Goal: Information Seeking & Learning: Learn about a topic

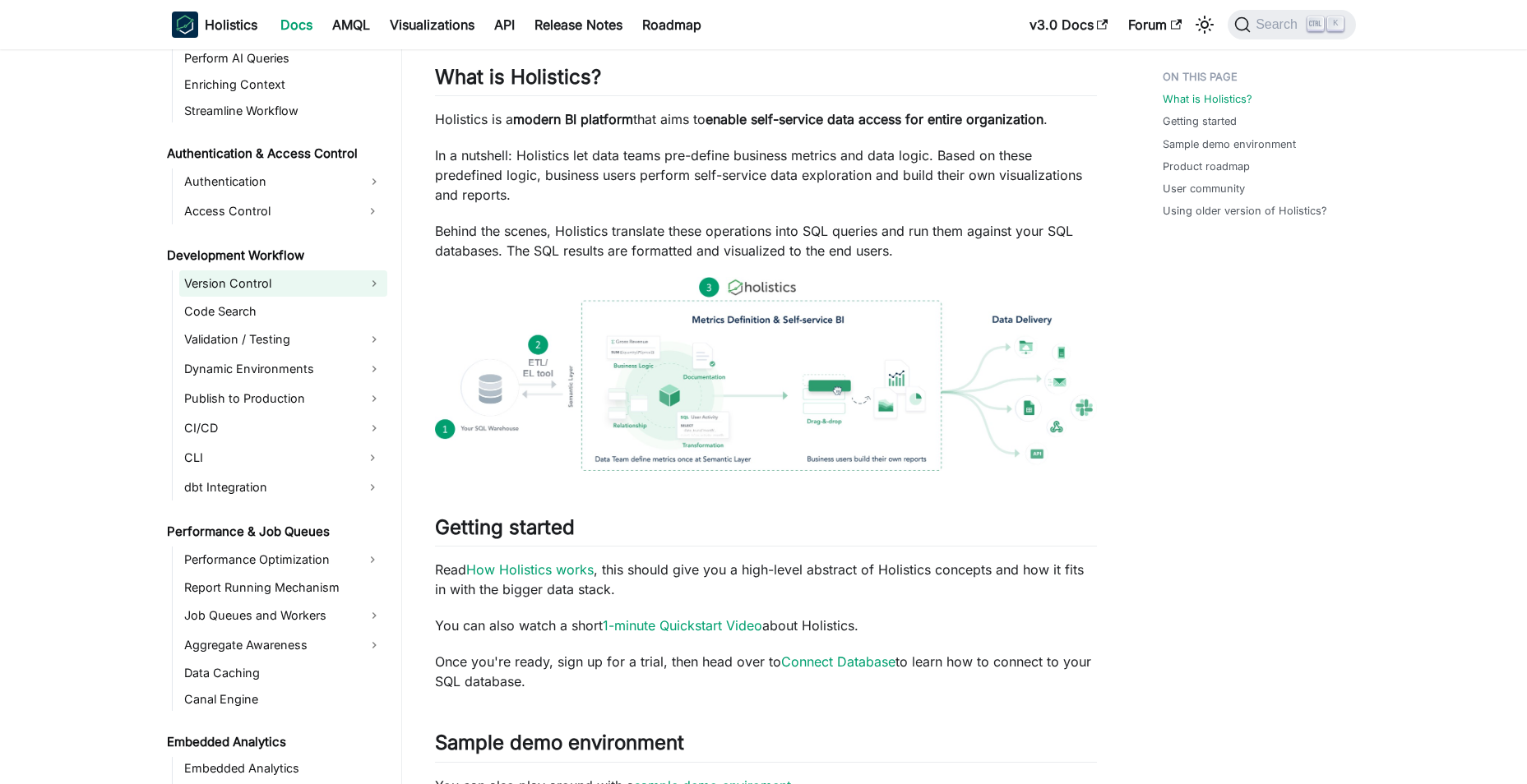
scroll to position [981, 0]
click at [368, 281] on link "Version Control" at bounding box center [283, 285] width 208 height 26
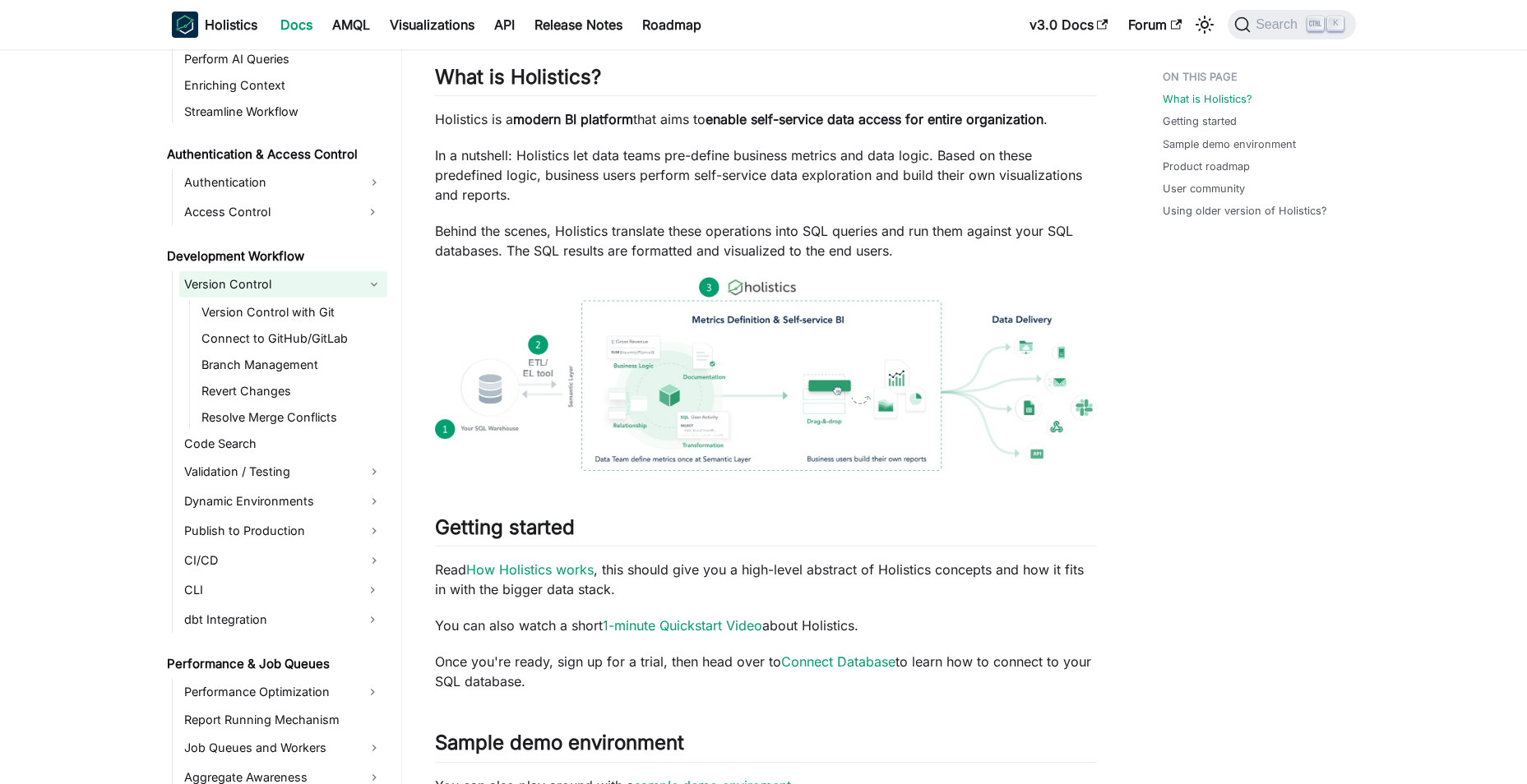
click at [370, 286] on link "Version Control" at bounding box center [283, 285] width 208 height 26
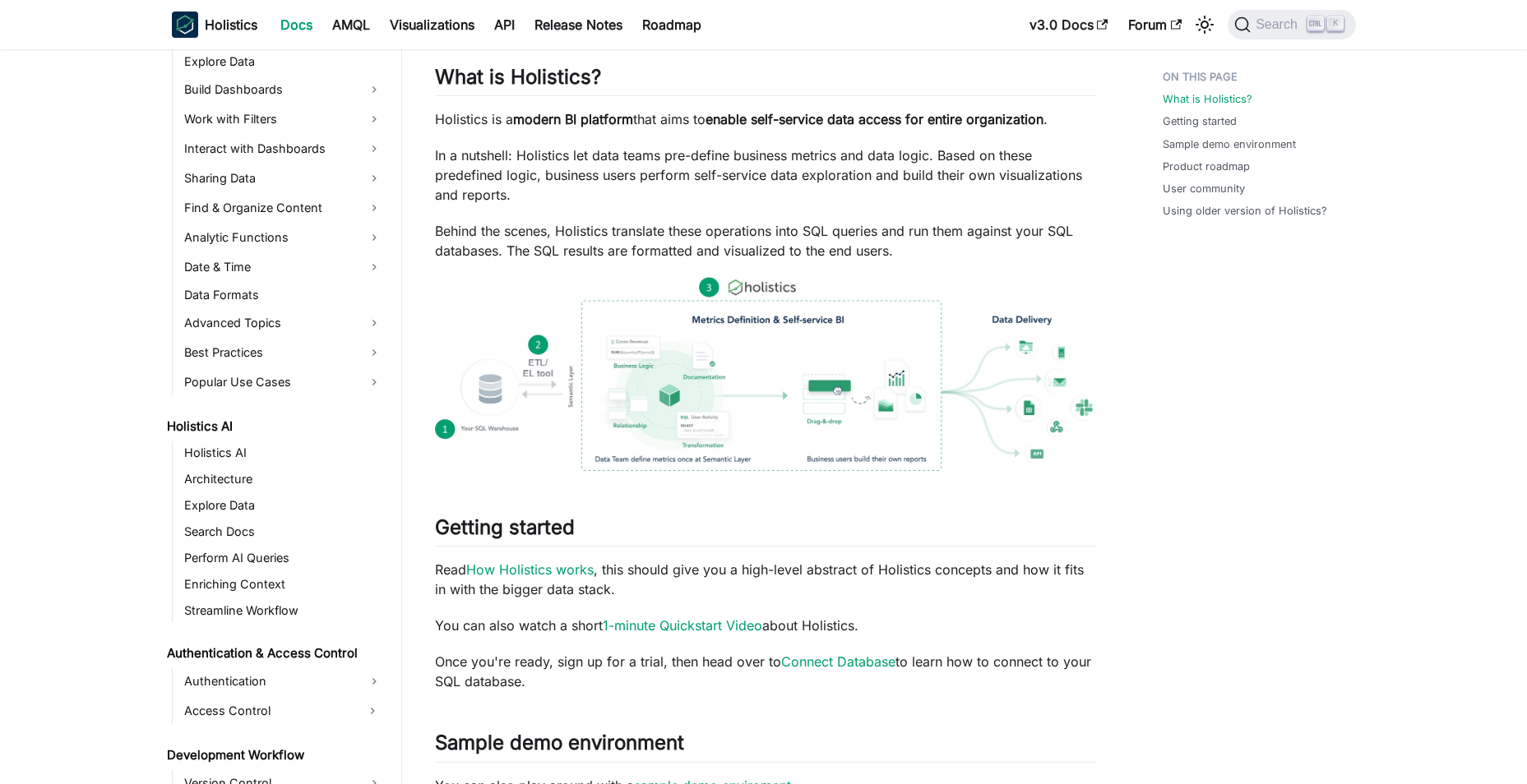
scroll to position [488, 0]
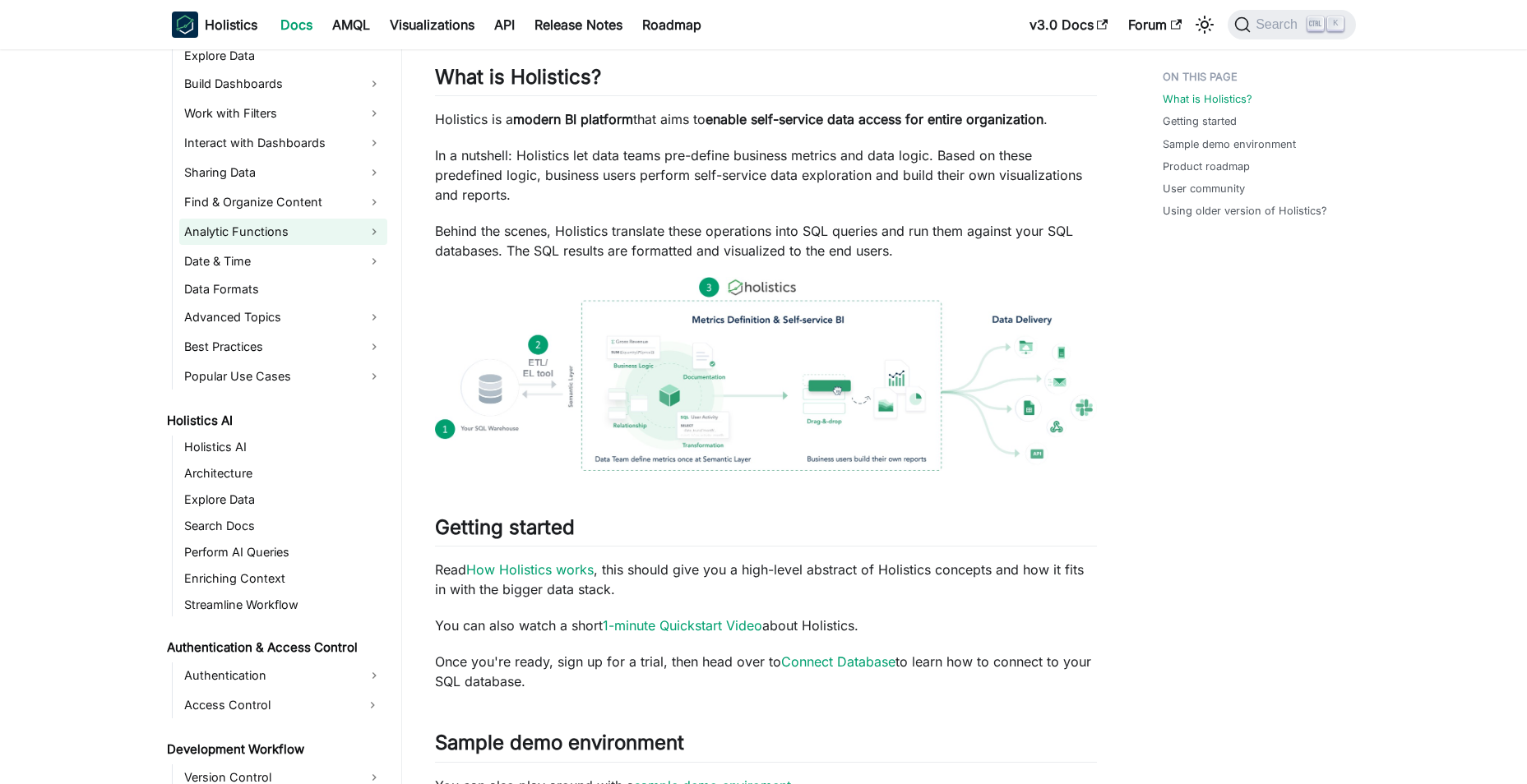
click at [256, 237] on link "Analytic Functions" at bounding box center [283, 232] width 208 height 26
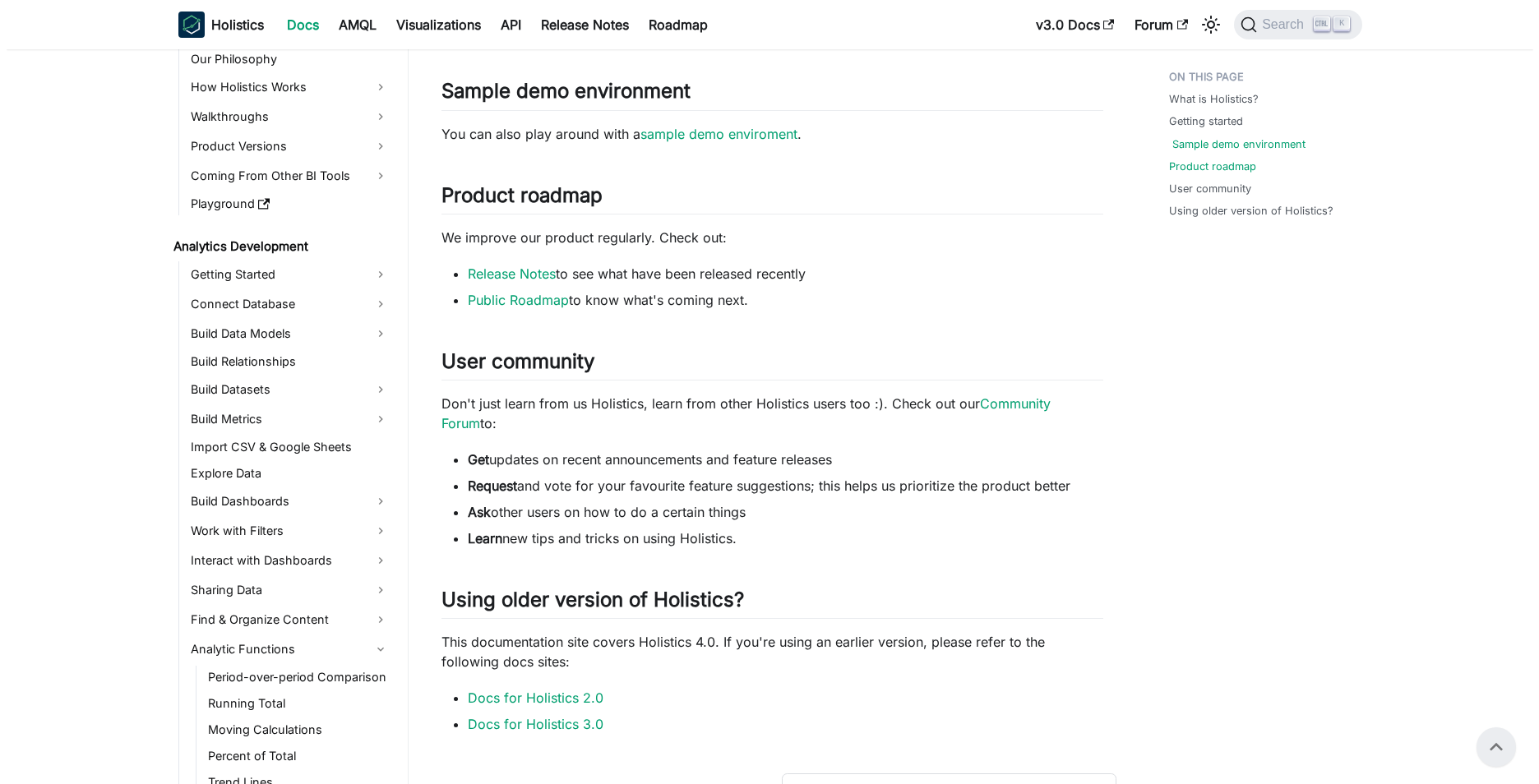
scroll to position [518, 0]
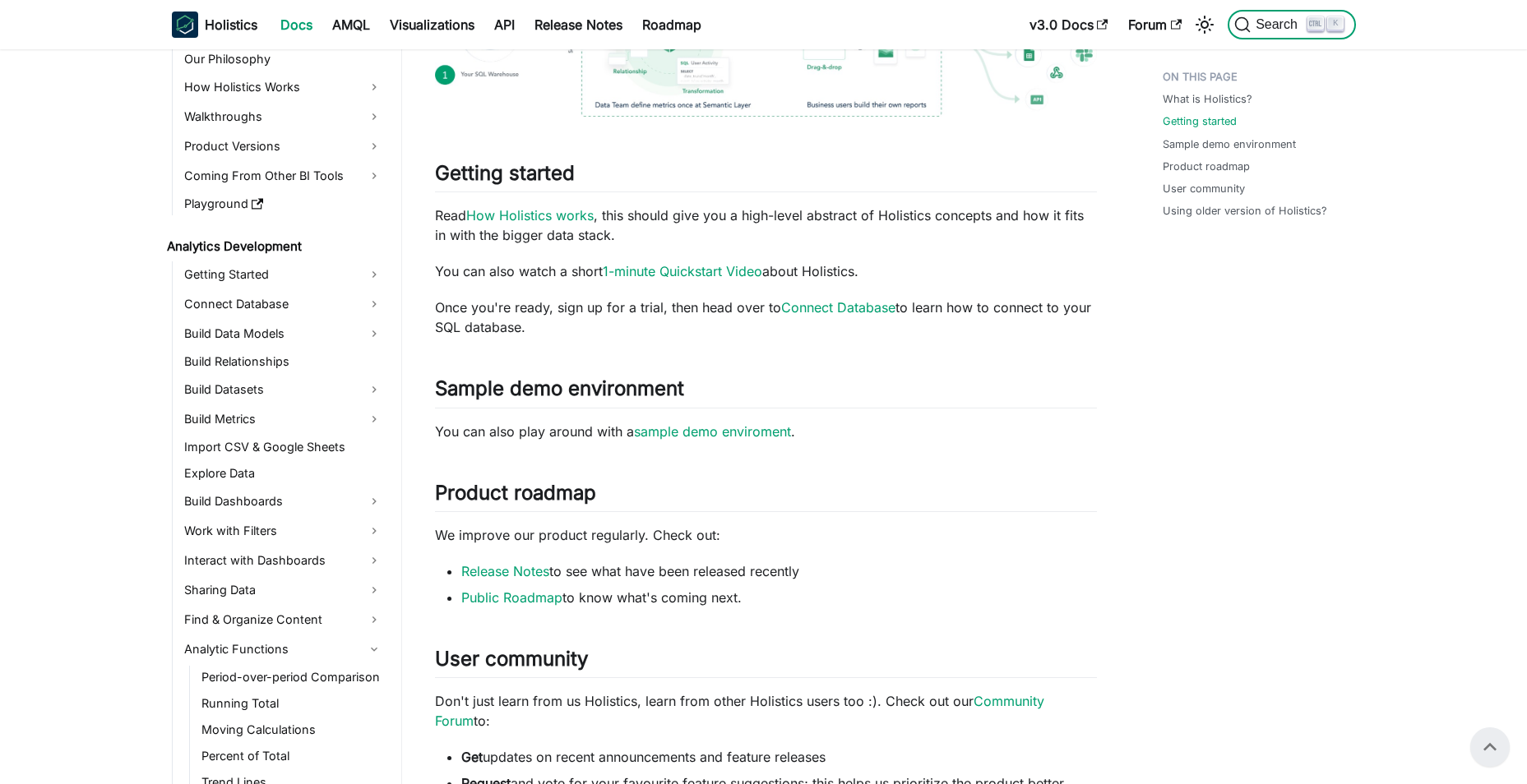
click at [1252, 23] on span "Search" at bounding box center [1278, 25] width 57 height 15
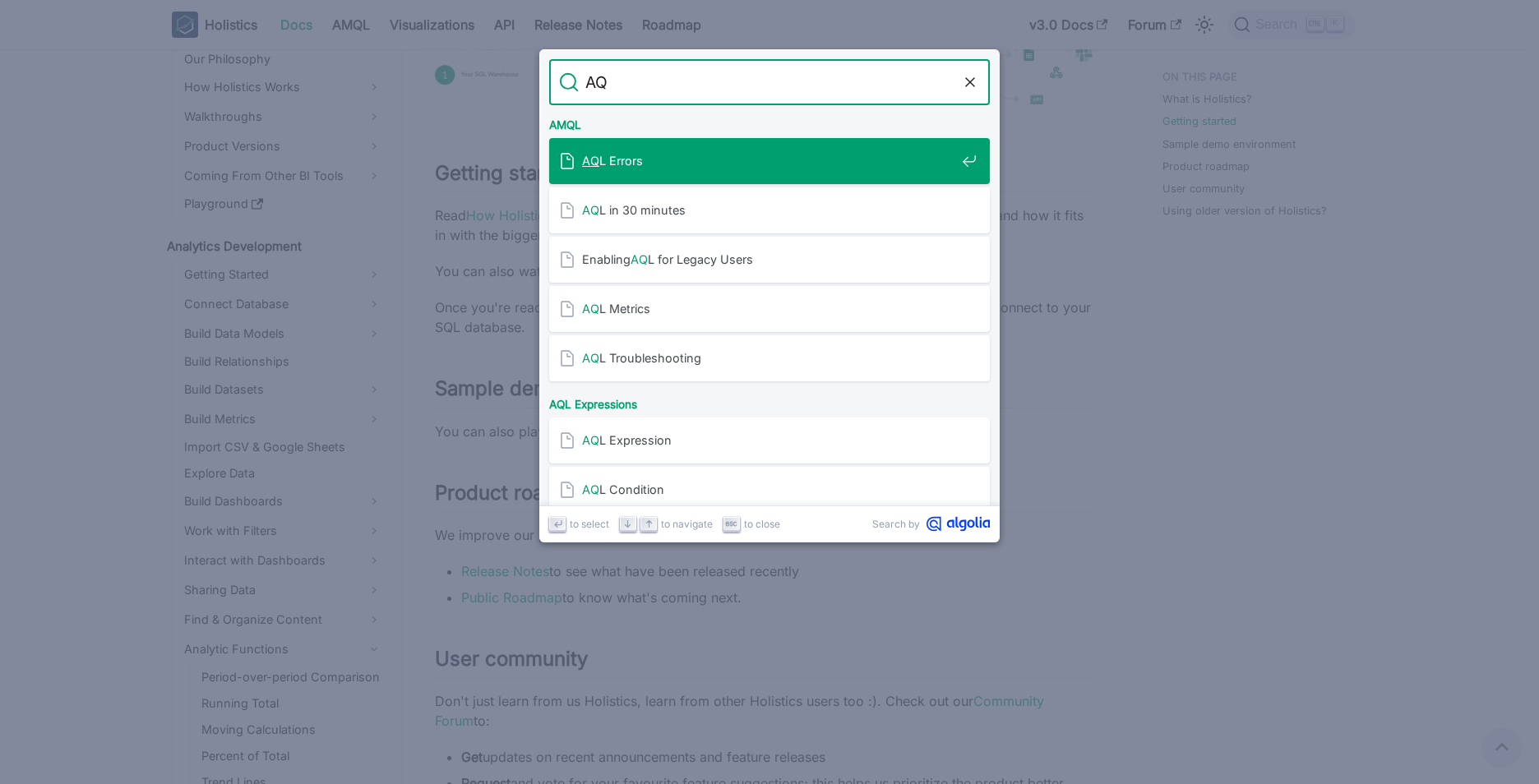
type input "AQL"
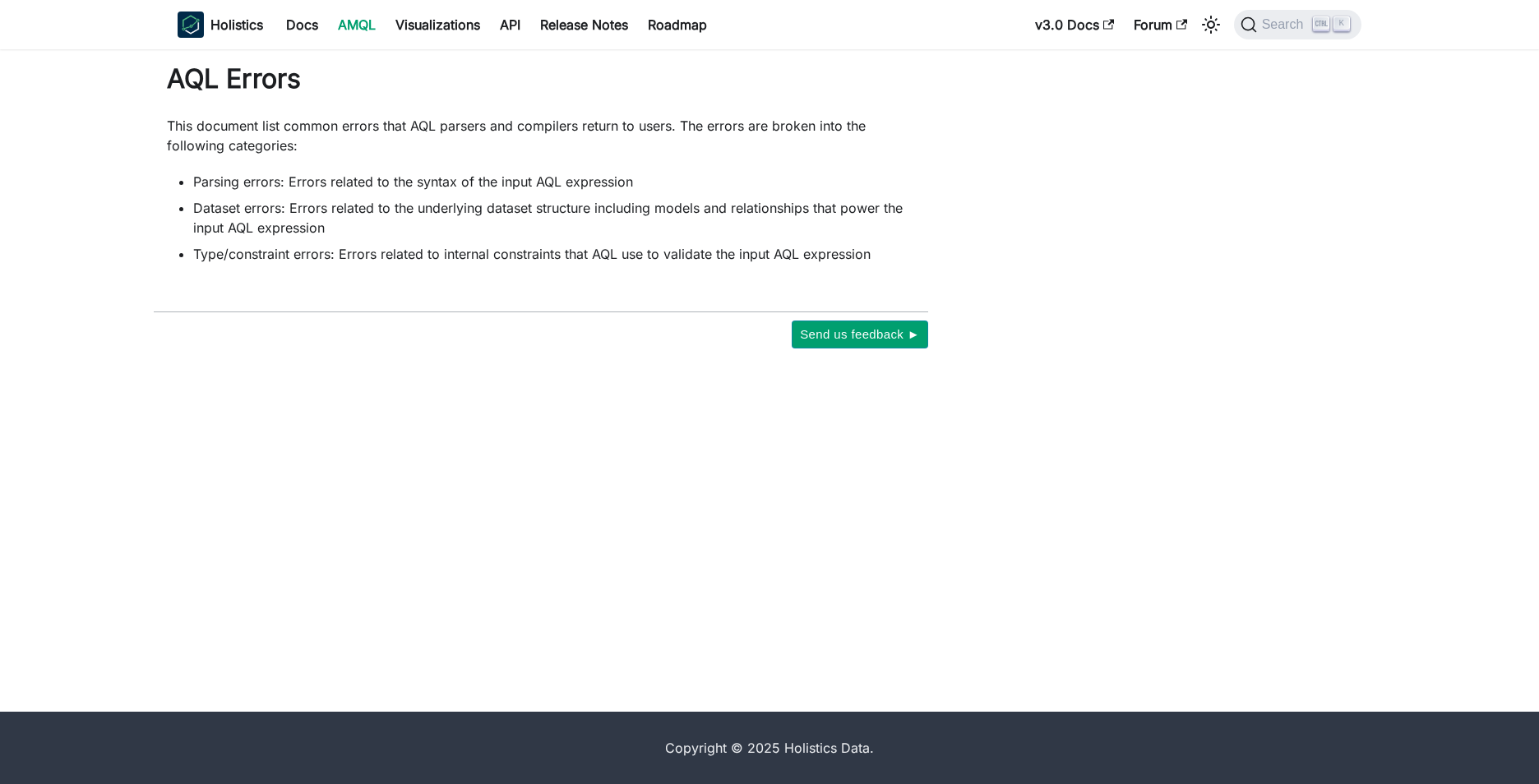
click at [348, 26] on link "AMQL" at bounding box center [357, 25] width 58 height 26
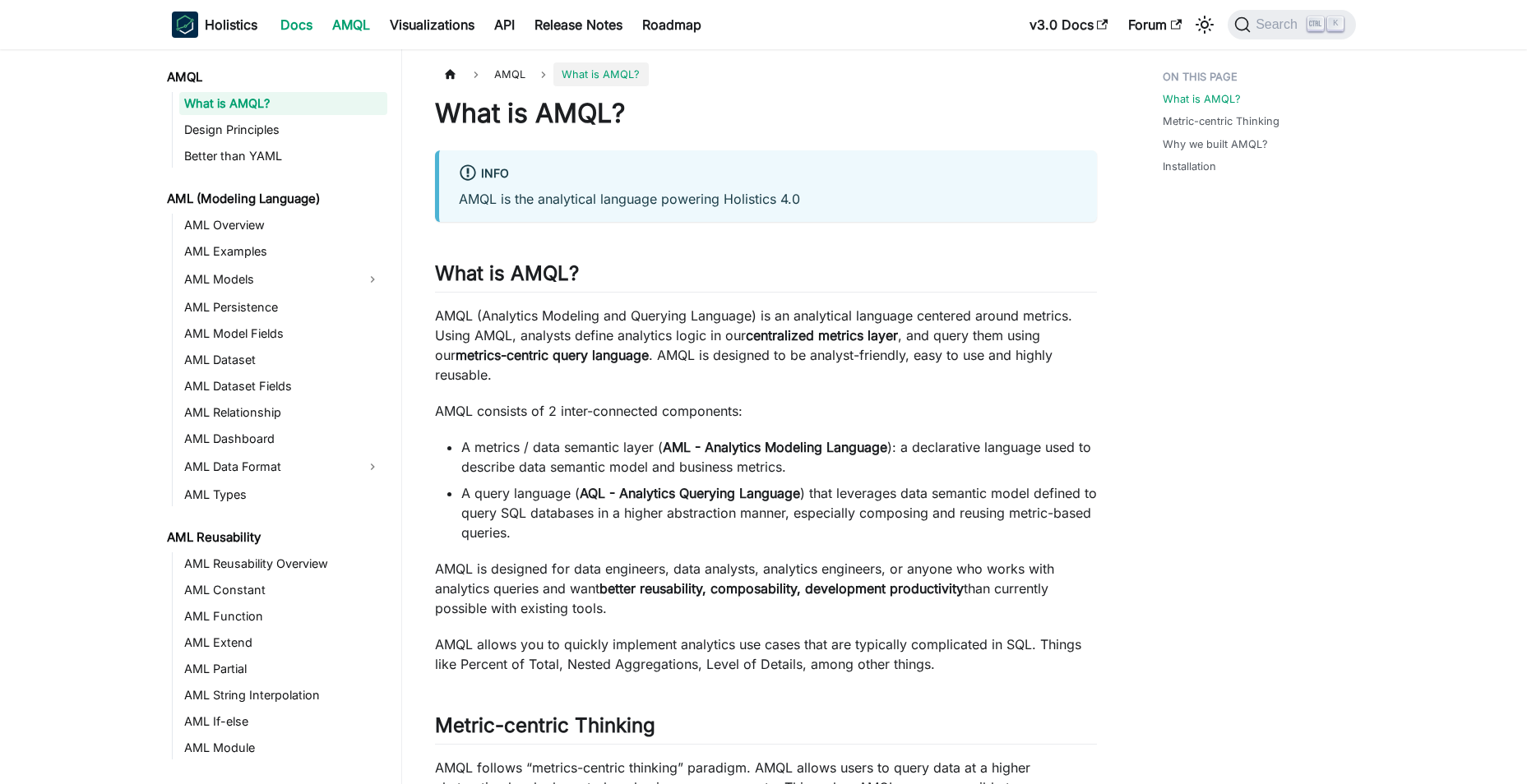
click at [286, 25] on link "Docs" at bounding box center [296, 25] width 52 height 26
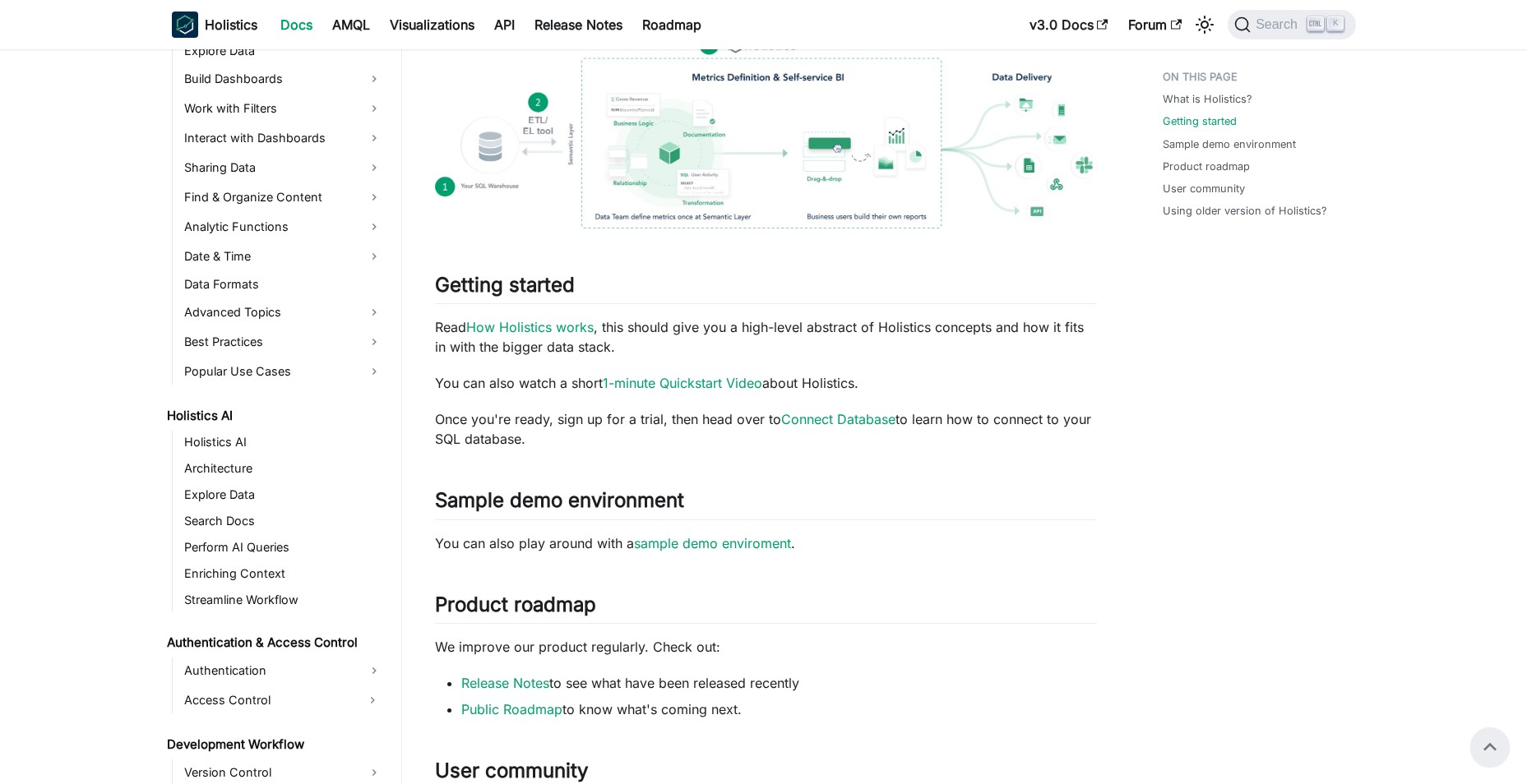
scroll to position [354, 0]
